Goal: Navigation & Orientation: Find specific page/section

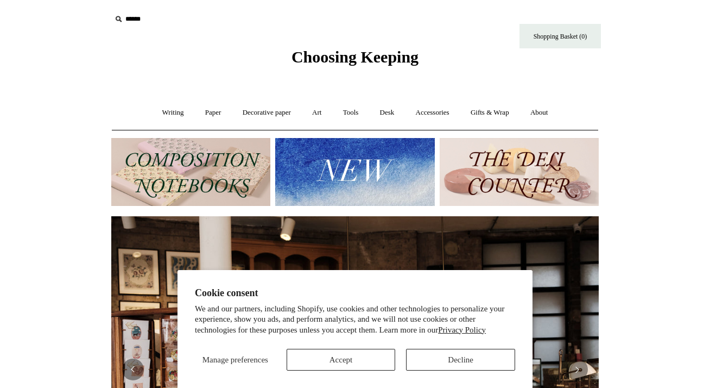
click at [442, 361] on button "Decline" at bounding box center [460, 360] width 109 height 22
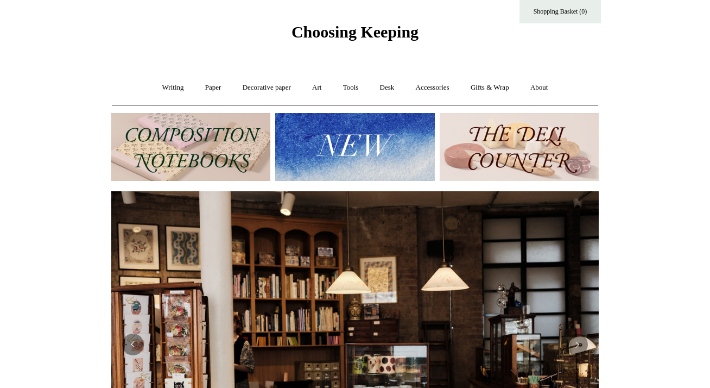
scroll to position [26, 0]
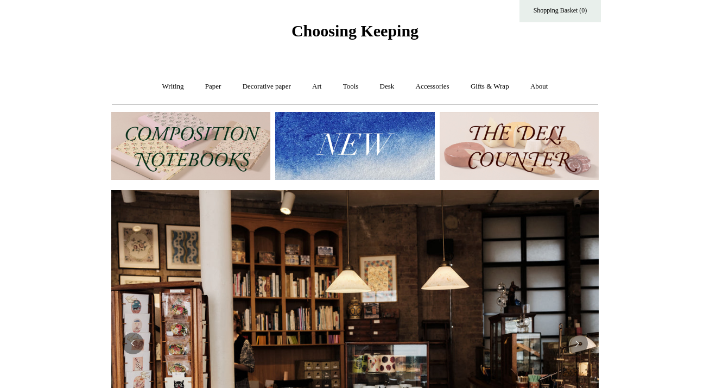
click at [187, 128] on img at bounding box center [190, 146] width 159 height 68
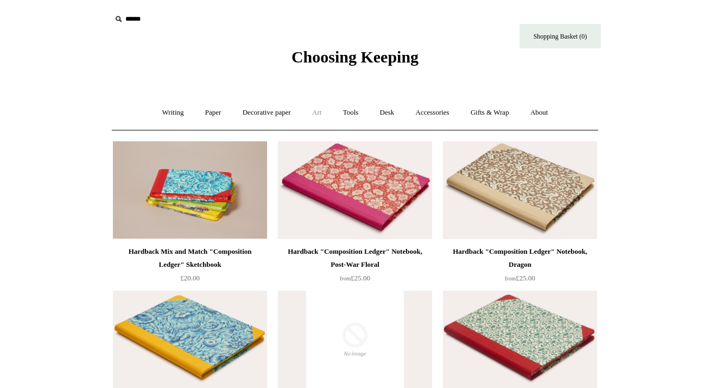
click at [323, 116] on link "Art +" at bounding box center [317, 112] width 29 height 29
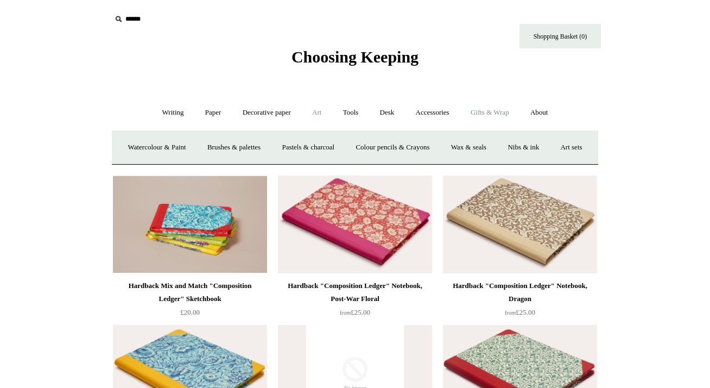
click at [488, 115] on link "Gifts & Wrap +" at bounding box center [490, 112] width 58 height 29
click at [515, 147] on link "Gifts +" at bounding box center [509, 147] width 34 height 29
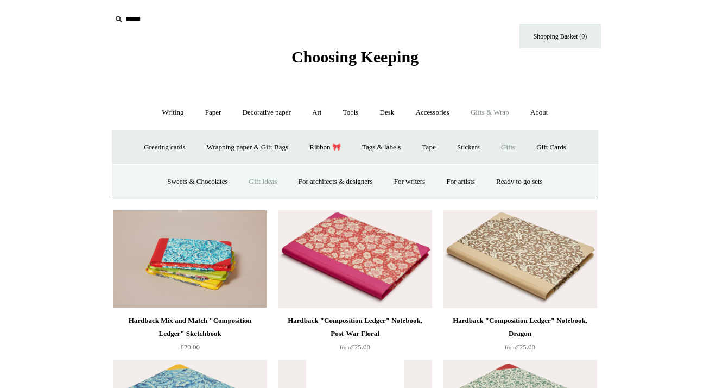
click at [252, 184] on link "Gift Ideas" at bounding box center [264, 181] width 48 height 29
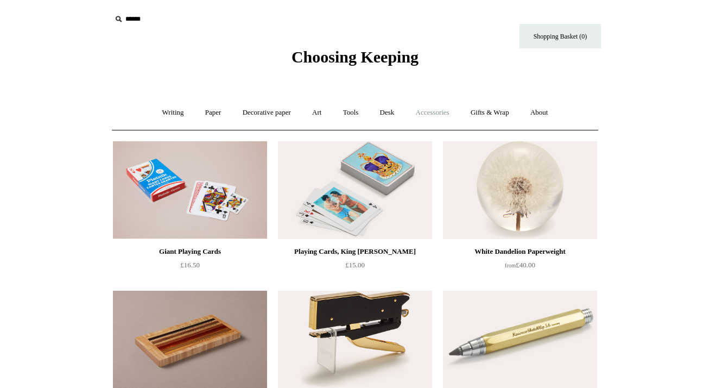
click at [444, 114] on link "Accessories +" at bounding box center [432, 112] width 53 height 29
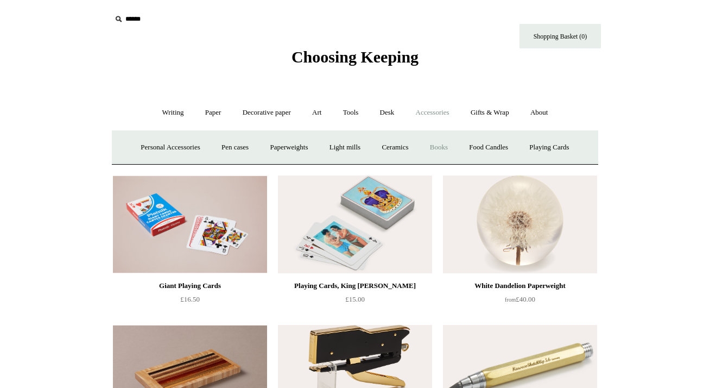
click at [444, 143] on link "Books" at bounding box center [438, 147] width 37 height 29
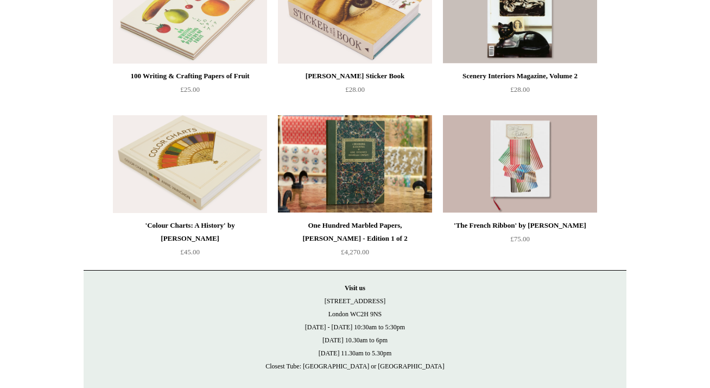
scroll to position [60, 0]
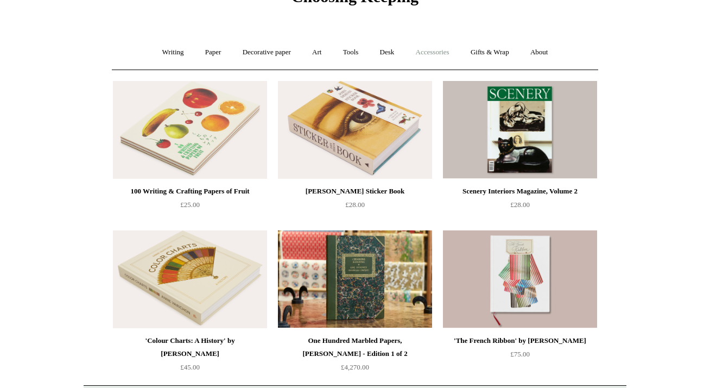
click at [442, 48] on link "Accessories +" at bounding box center [432, 52] width 53 height 29
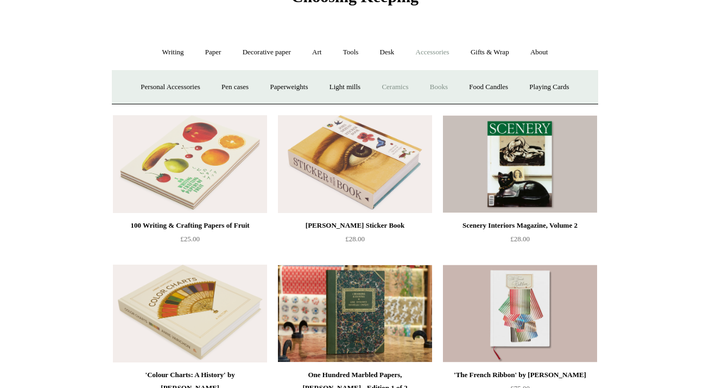
click at [395, 89] on link "Ceramics +" at bounding box center [395, 87] width 46 height 29
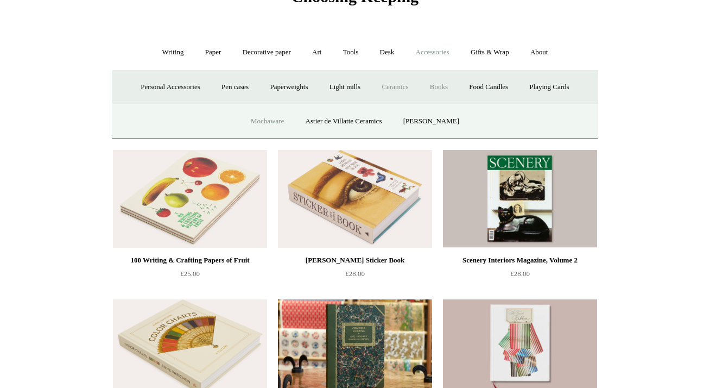
click at [281, 118] on link "Mochaware" at bounding box center [267, 121] width 53 height 29
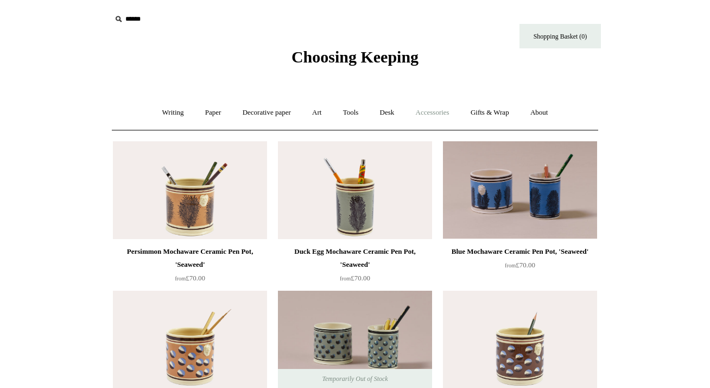
click at [437, 111] on link "Accessories +" at bounding box center [432, 112] width 53 height 29
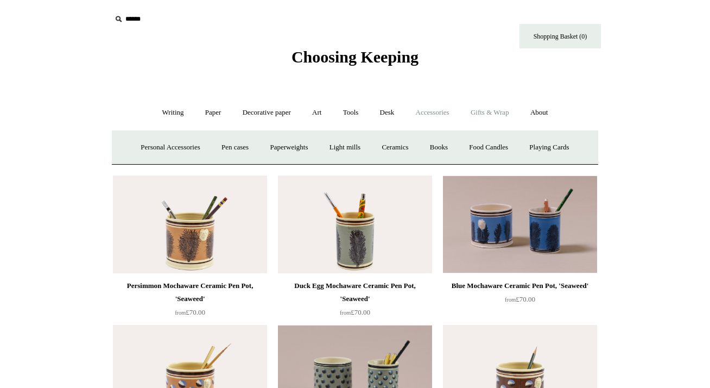
click at [502, 117] on link "Gifts & Wrap +" at bounding box center [490, 112] width 58 height 29
click at [514, 144] on link "Gifts +" at bounding box center [509, 147] width 34 height 29
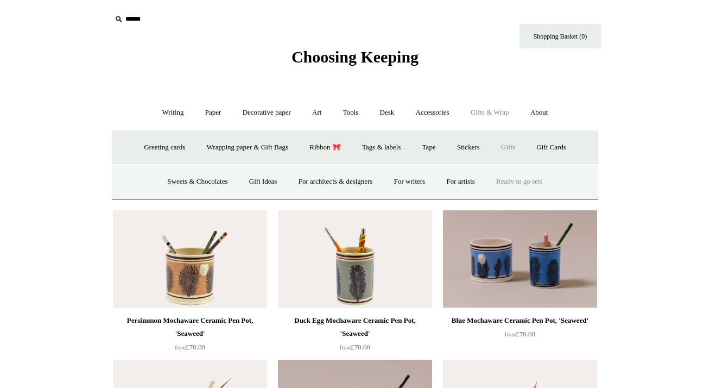
click at [526, 179] on link "Ready to go sets" at bounding box center [520, 181] width 66 height 29
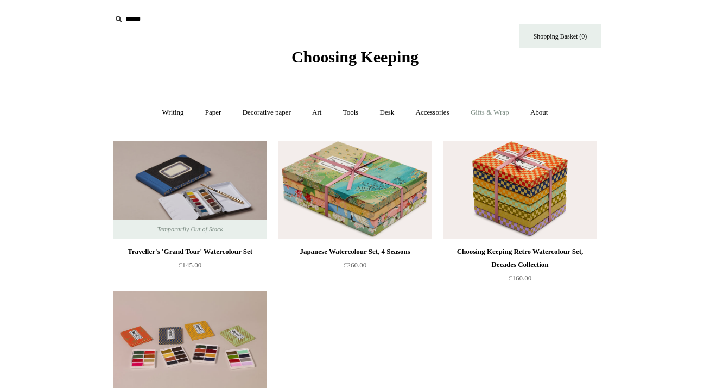
click at [496, 118] on link "Gifts & Wrap +" at bounding box center [490, 112] width 58 height 29
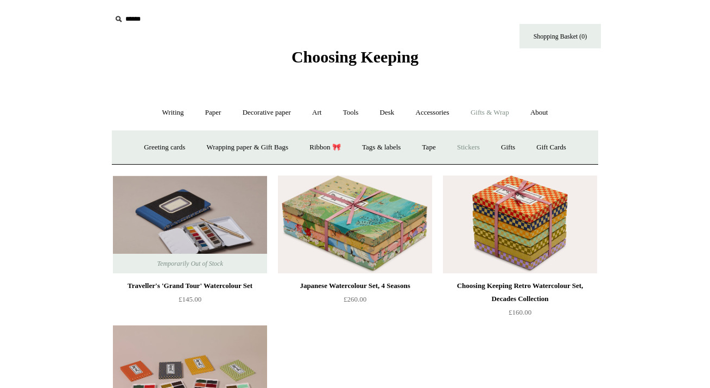
click at [468, 147] on link "Stickers" at bounding box center [469, 147] width 42 height 29
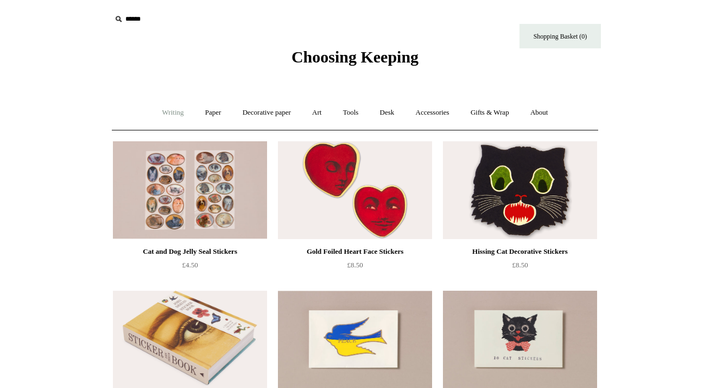
click at [181, 111] on link "Writing +" at bounding box center [173, 112] width 41 height 29
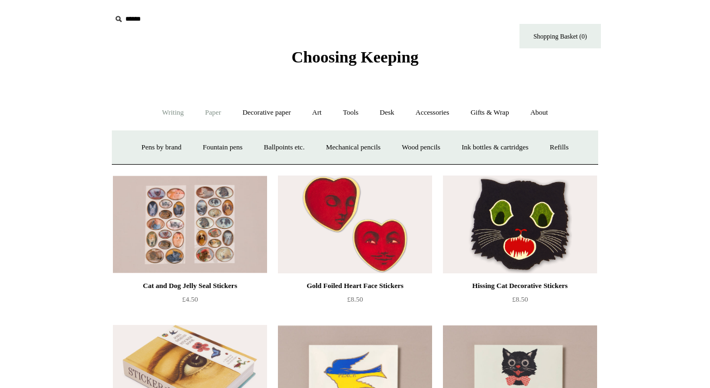
click at [208, 114] on link "Paper +" at bounding box center [214, 112] width 36 height 29
click at [204, 144] on link "Notebooks +" at bounding box center [203, 147] width 50 height 29
